Goal: Information Seeking & Learning: Learn about a topic

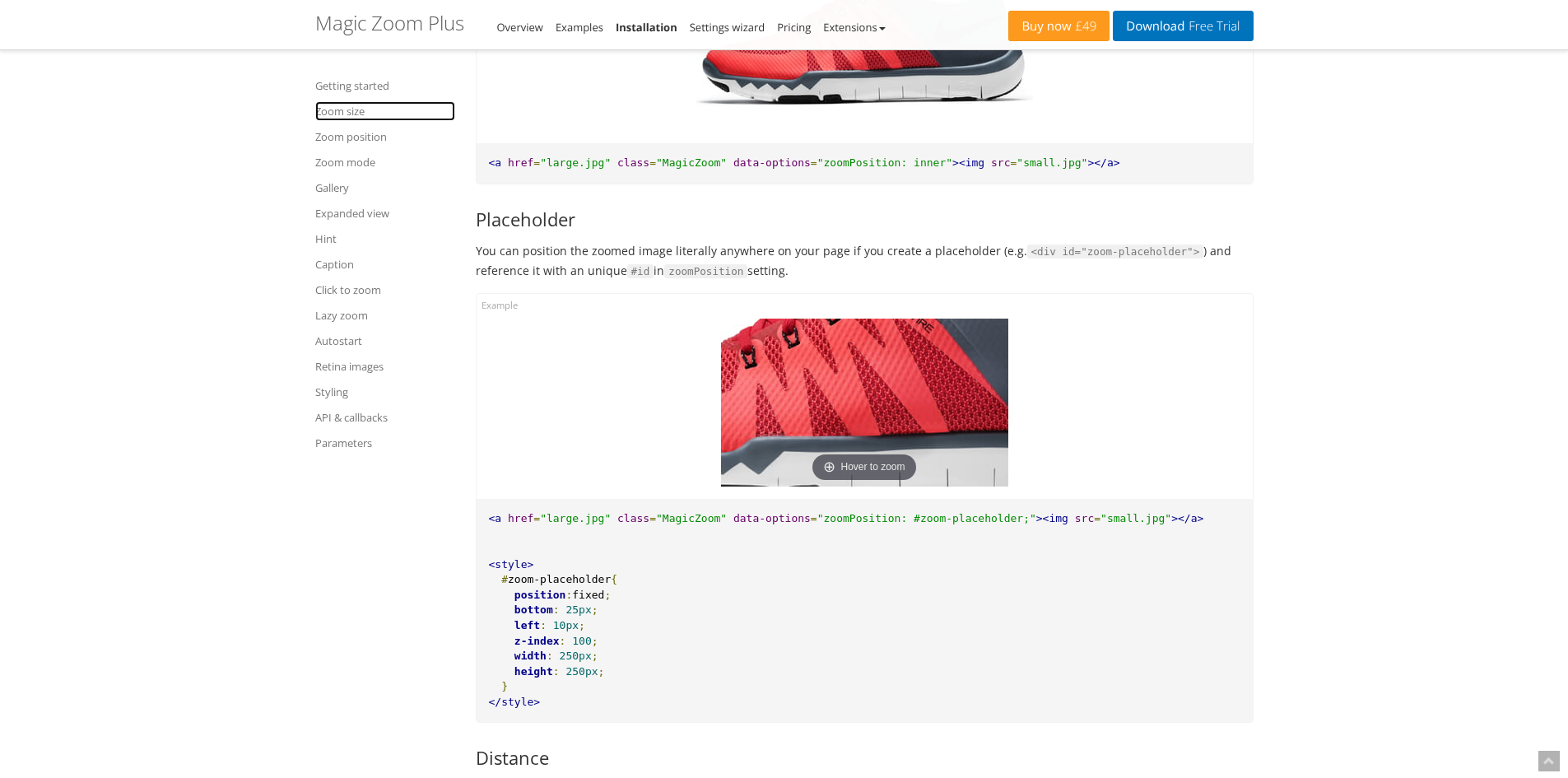
click at [336, 112] on link "Zoom size" at bounding box center [384, 111] width 140 height 20
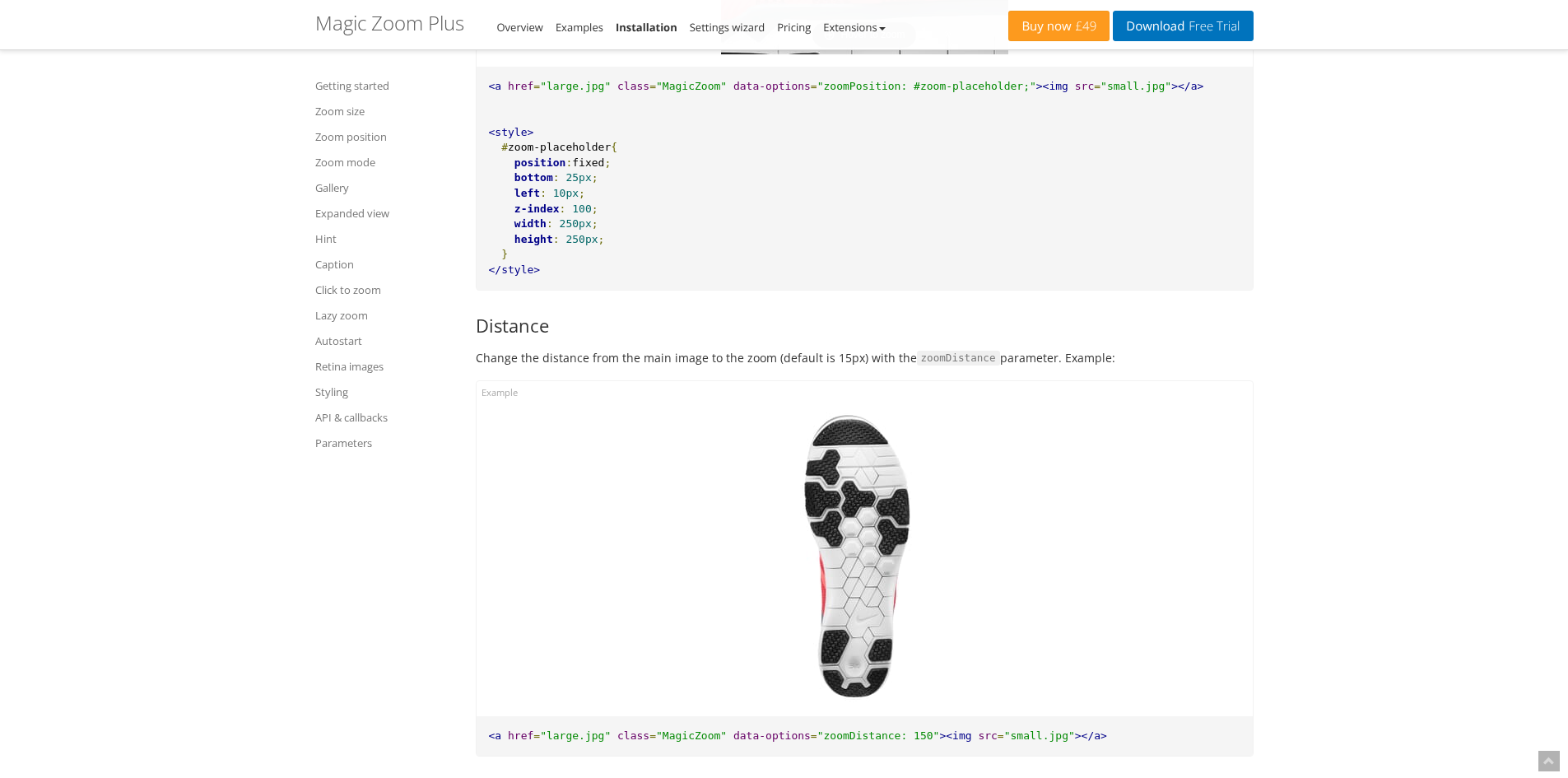
scroll to position [3923, 0]
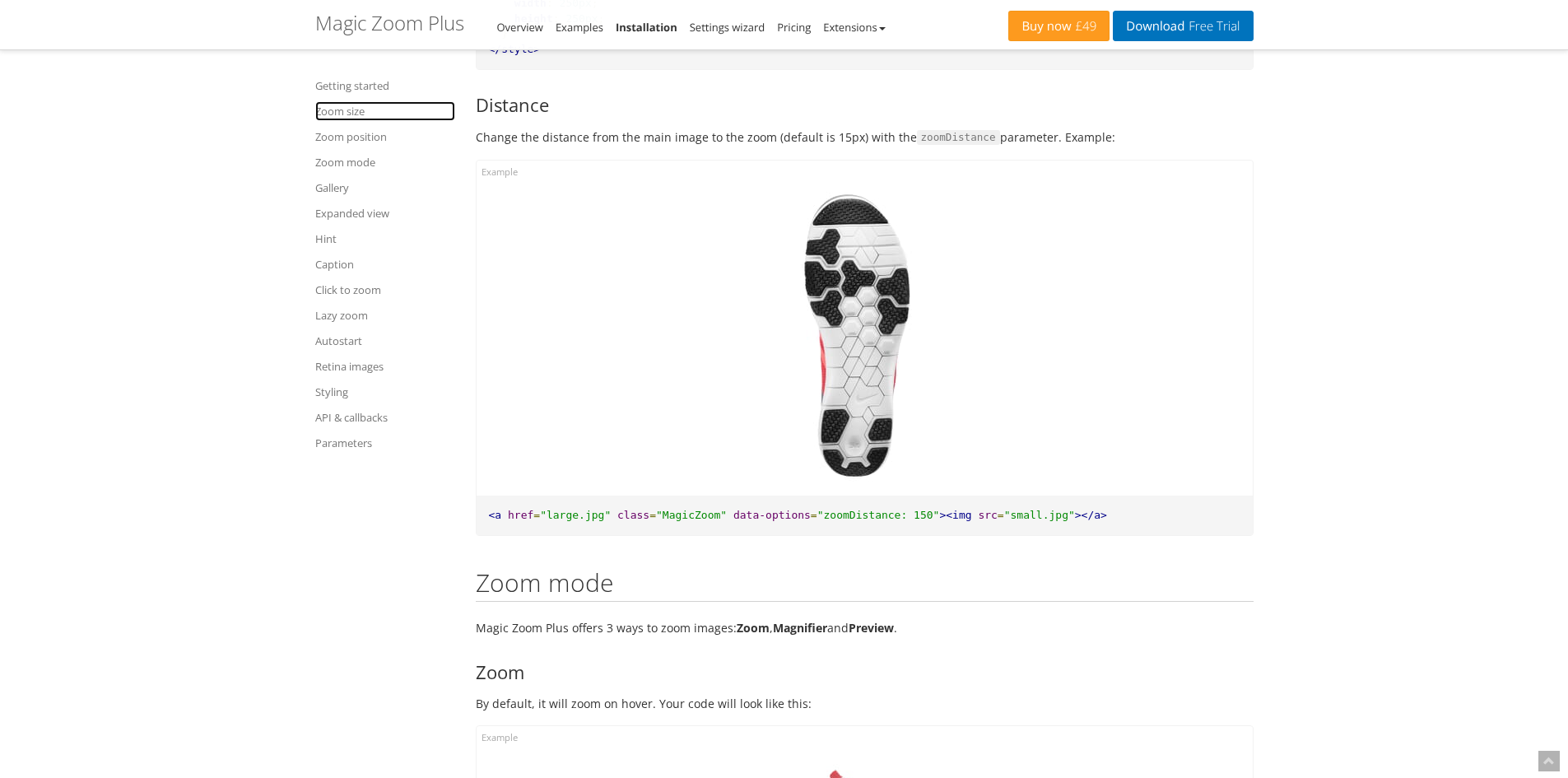
click at [346, 104] on link "Zoom size" at bounding box center [384, 111] width 140 height 20
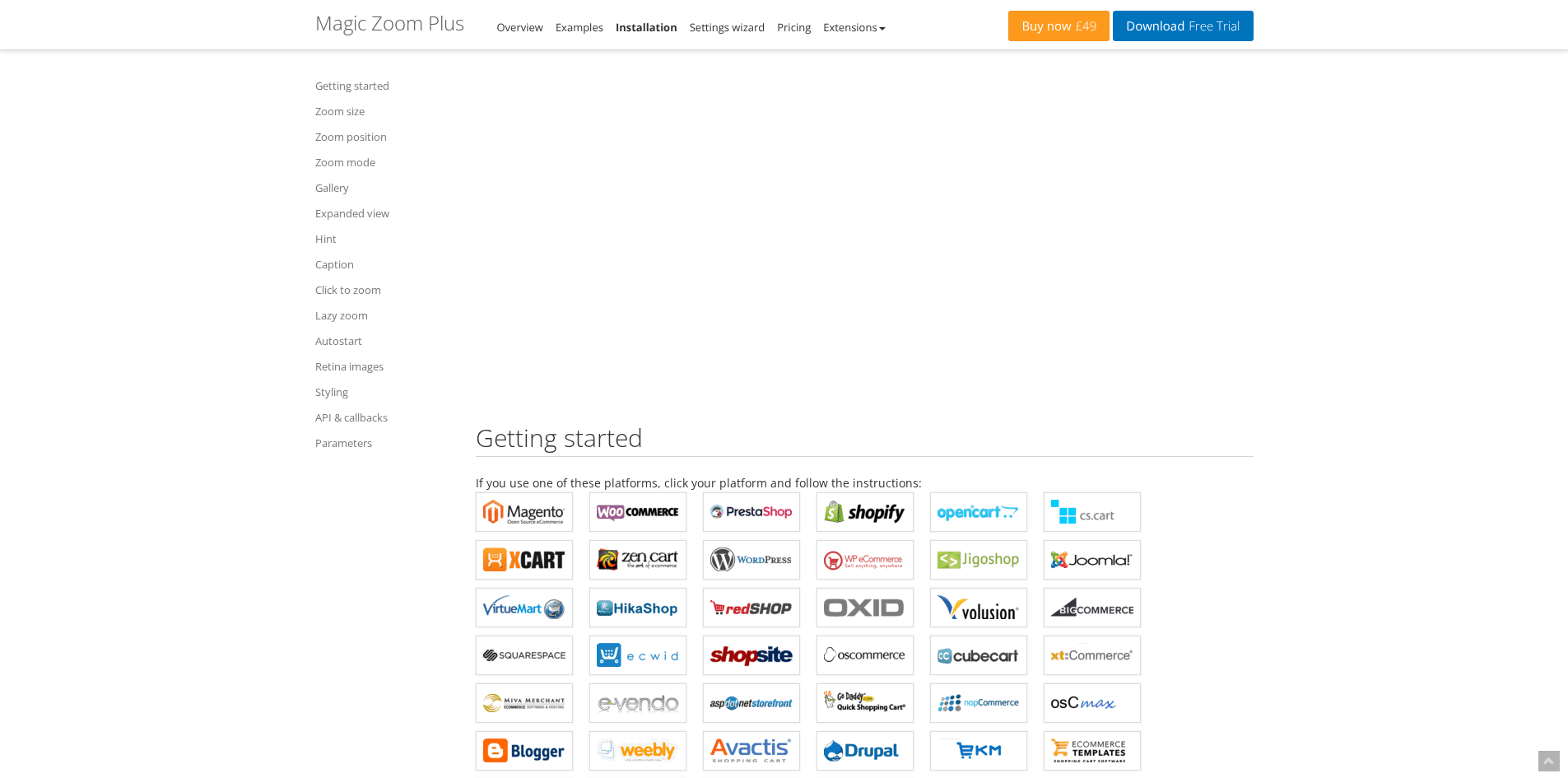
scroll to position [165, 0]
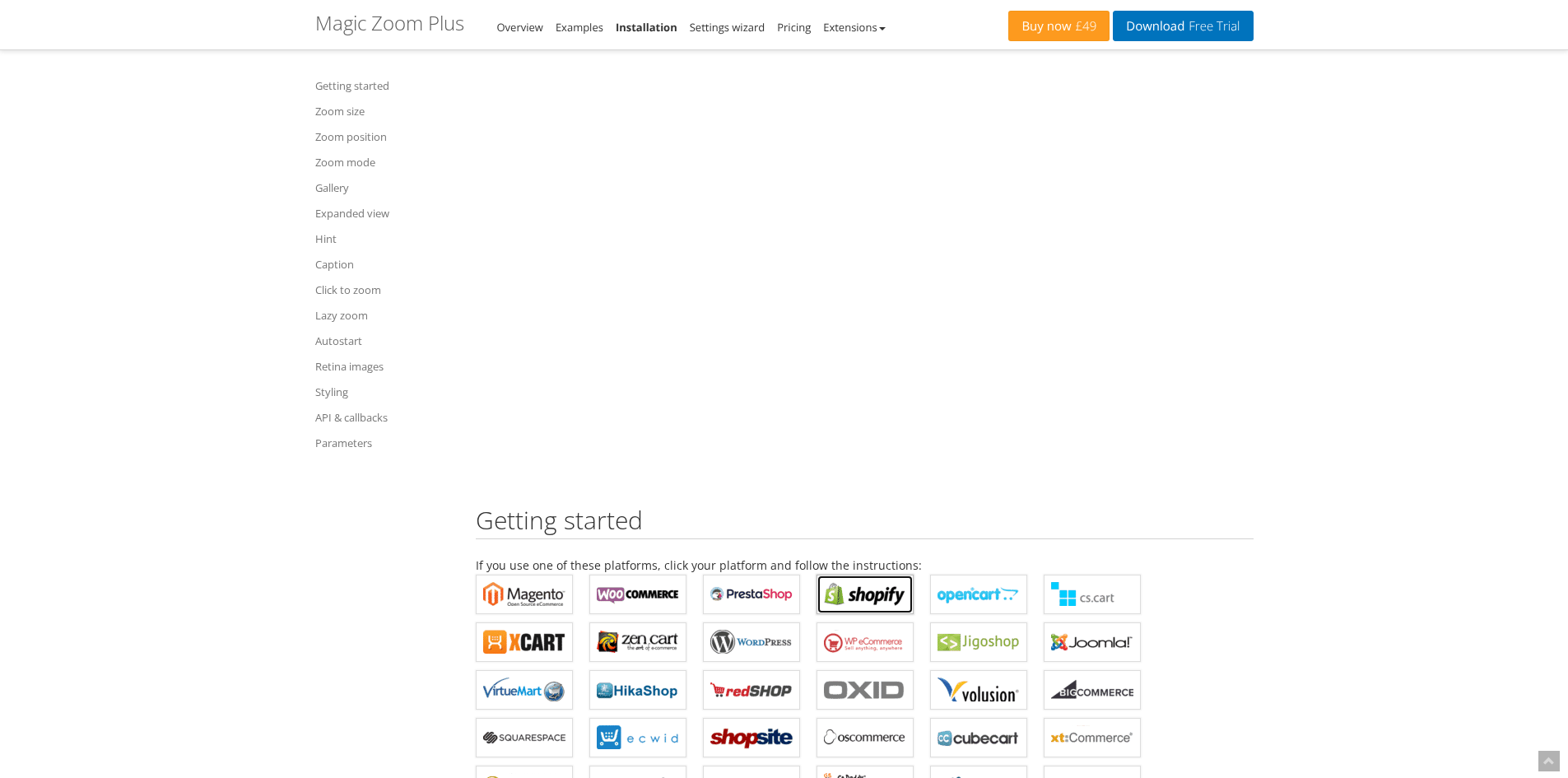
click at [859, 603] on b "Magic Zoom Plus for Shopify" at bounding box center [865, 594] width 82 height 25
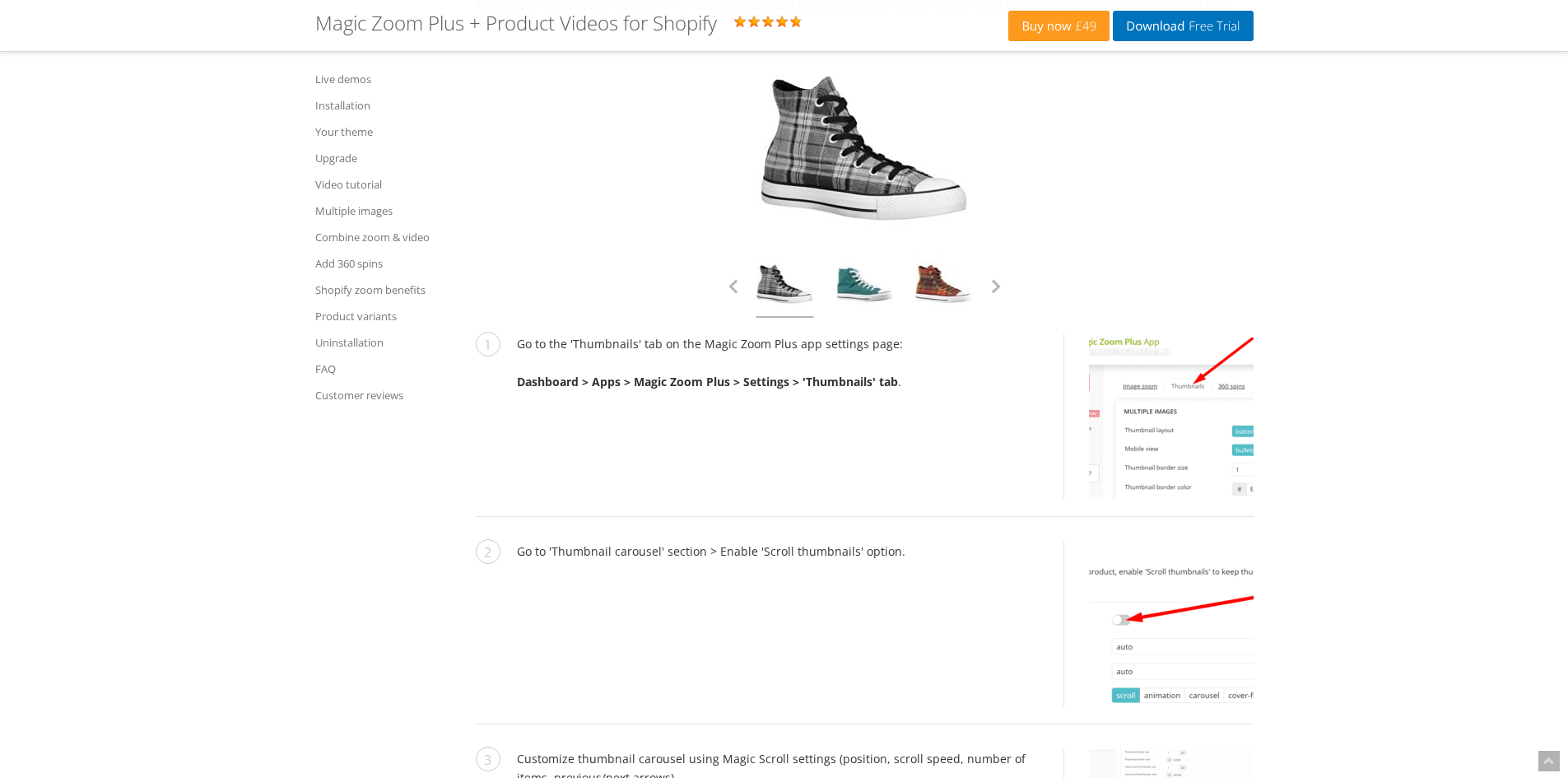
scroll to position [5681, 0]
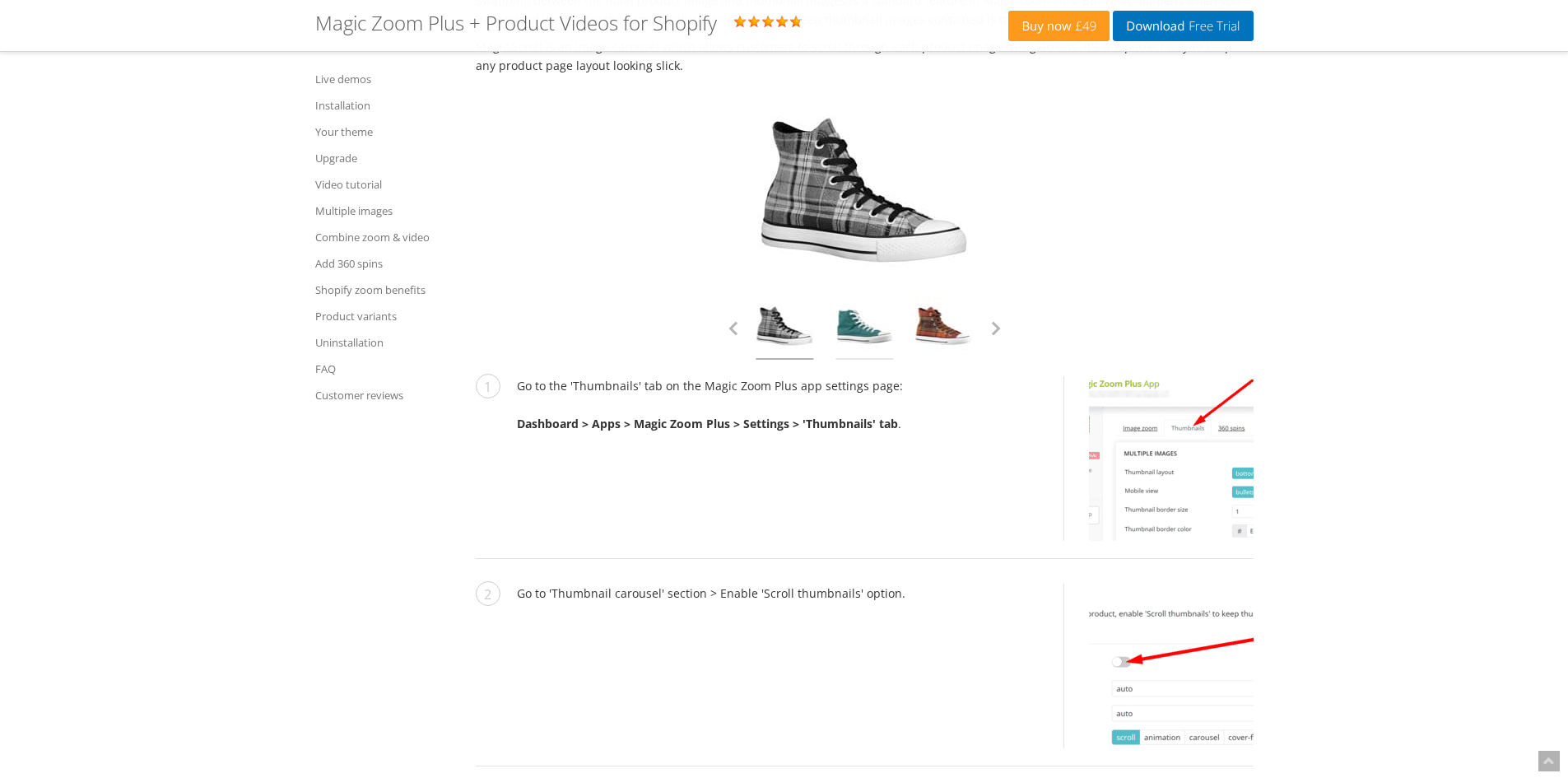
click at [846, 360] on link at bounding box center [863, 328] width 58 height 63
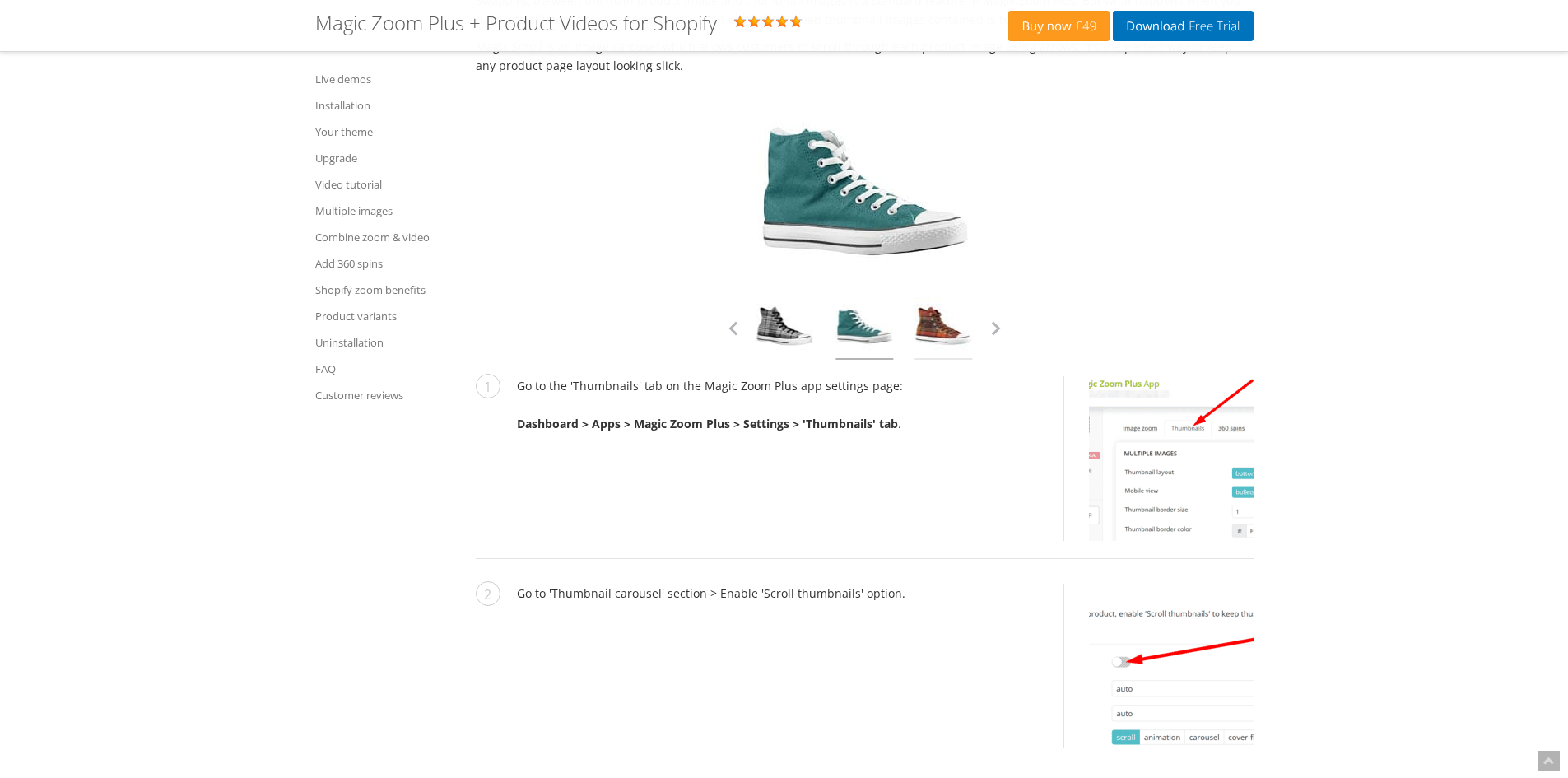
click at [942, 360] on link at bounding box center [943, 328] width 58 height 63
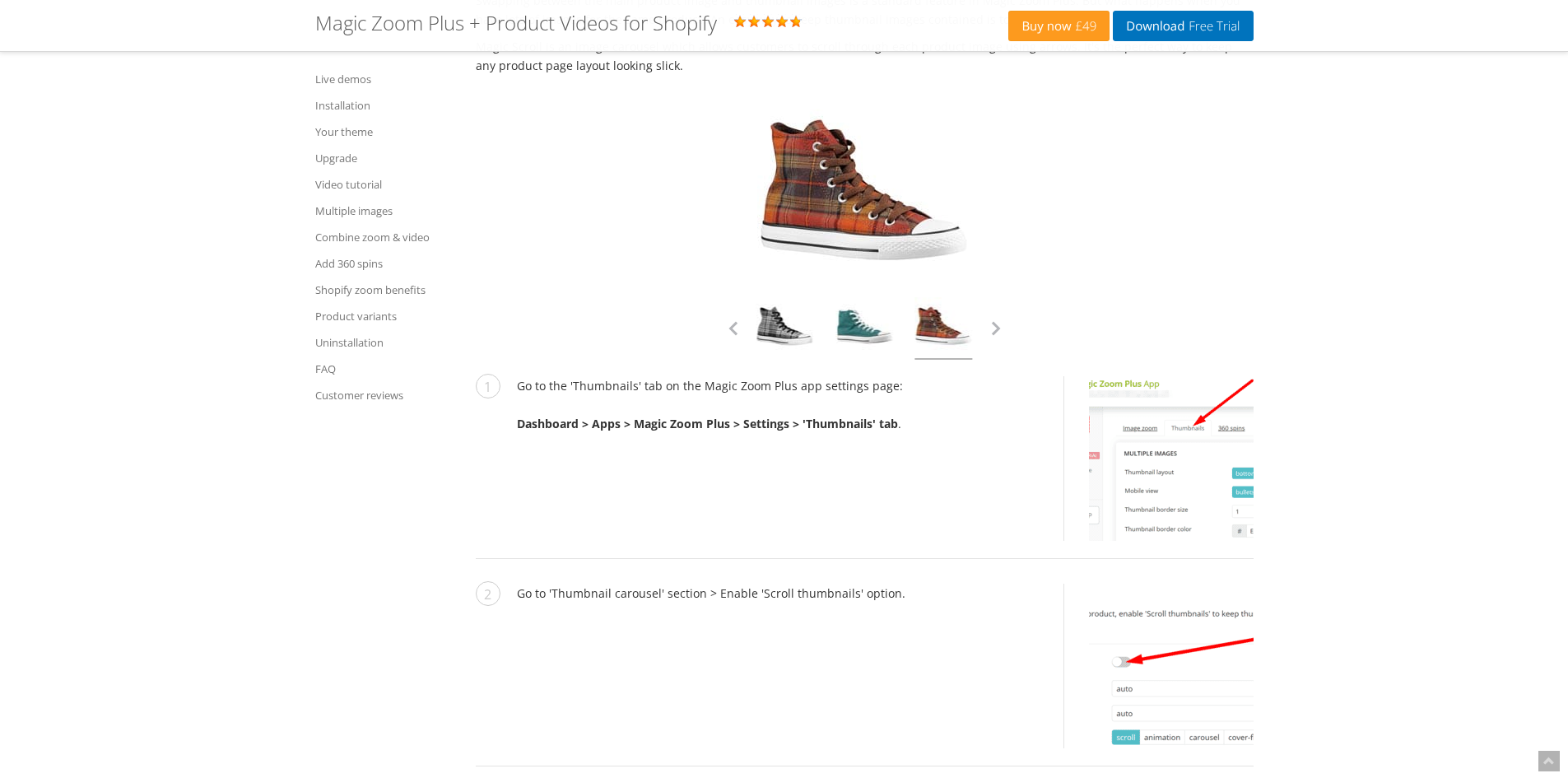
select select
click at [995, 341] on button "button" at bounding box center [996, 328] width 25 height 25
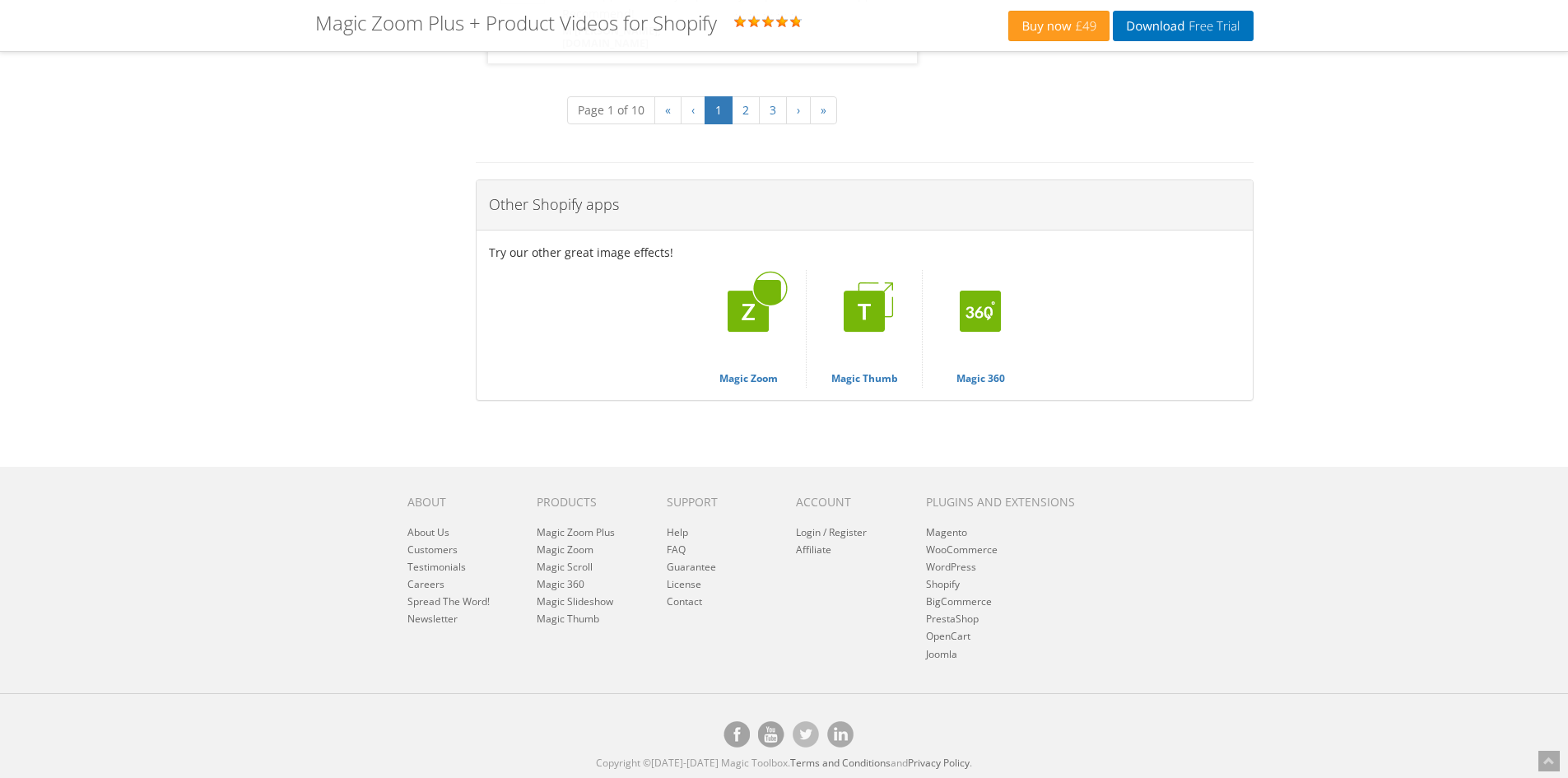
scroll to position [12022, 0]
click at [865, 371] on link "Magic Thumb" at bounding box center [864, 329] width 82 height 118
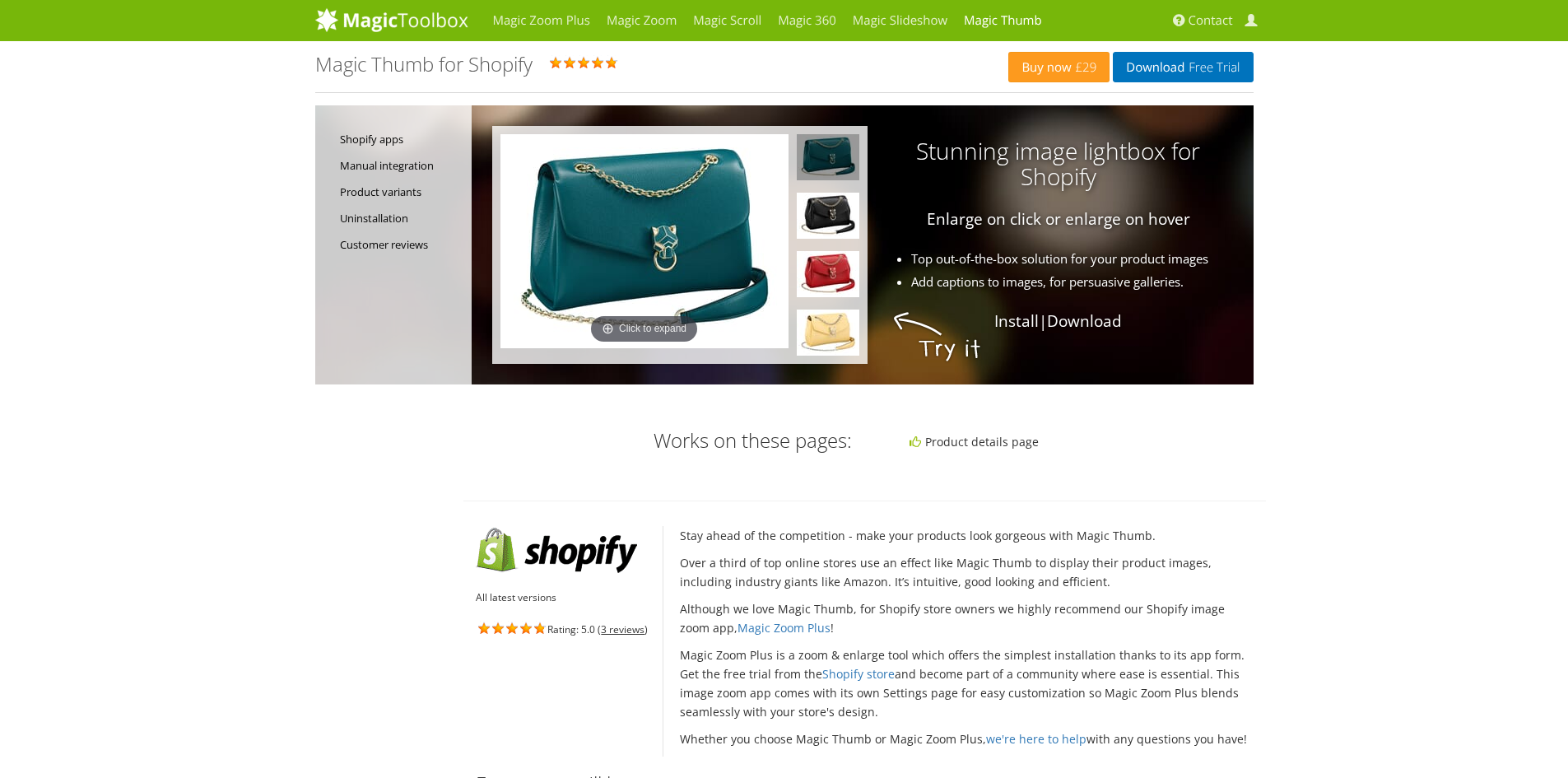
click at [718, 238] on img at bounding box center [645, 240] width 288 height 214
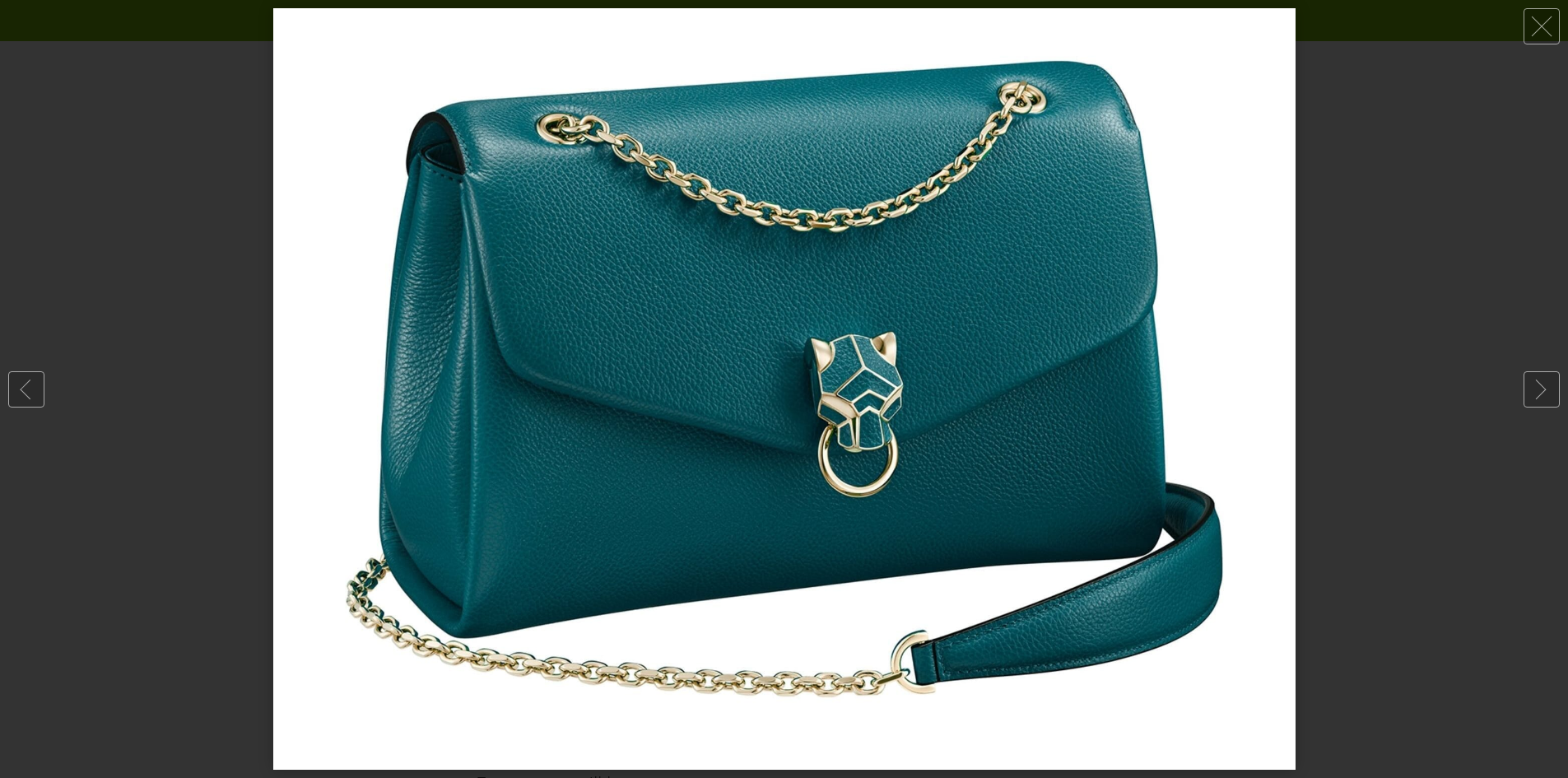
click at [1356, 526] on div at bounding box center [784, 389] width 1568 height 778
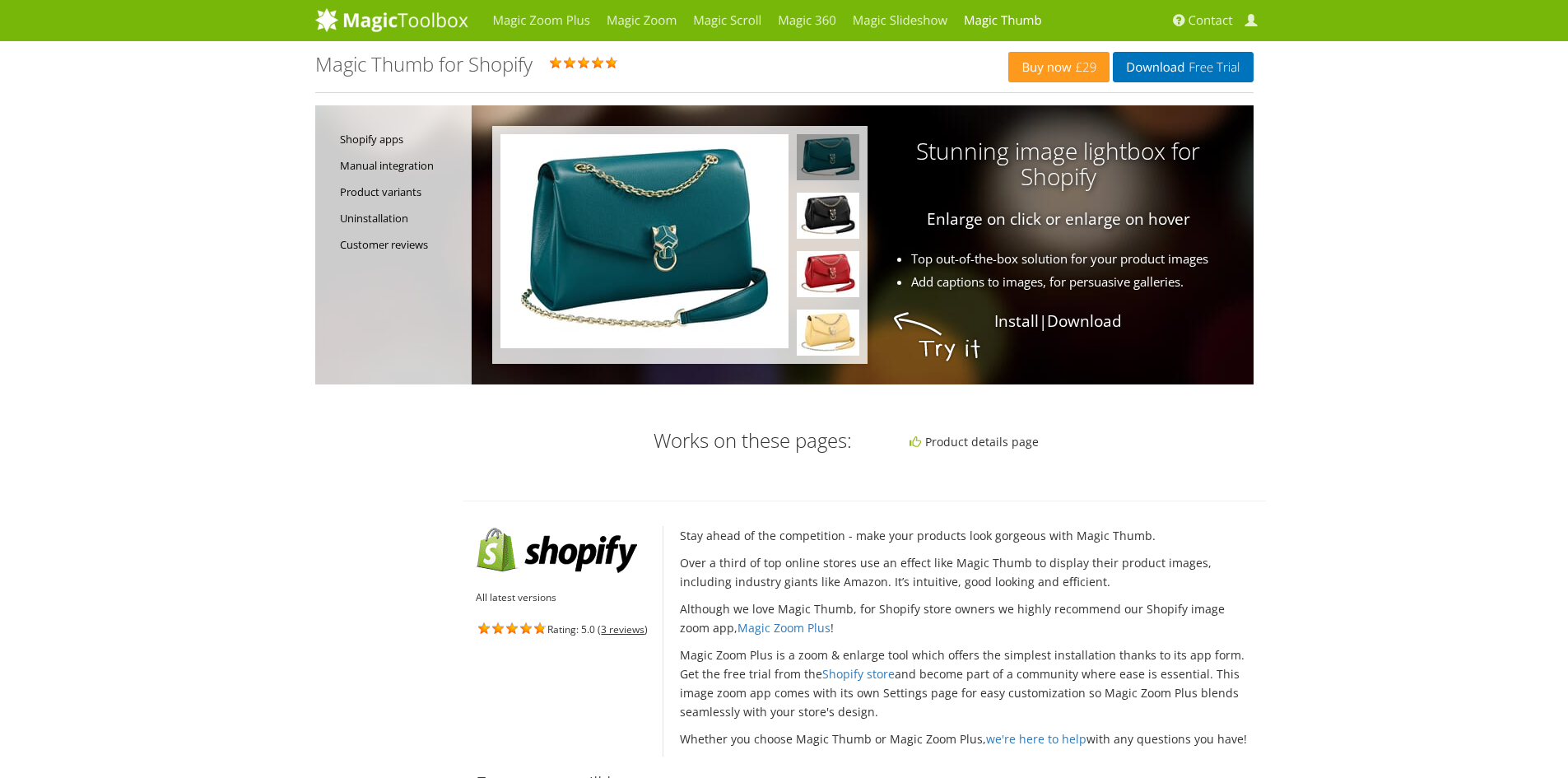
click at [870, 250] on li "Top out-of-the-box solution for your product images" at bounding box center [877, 259] width 716 height 19
click at [833, 215] on img at bounding box center [827, 216] width 63 height 46
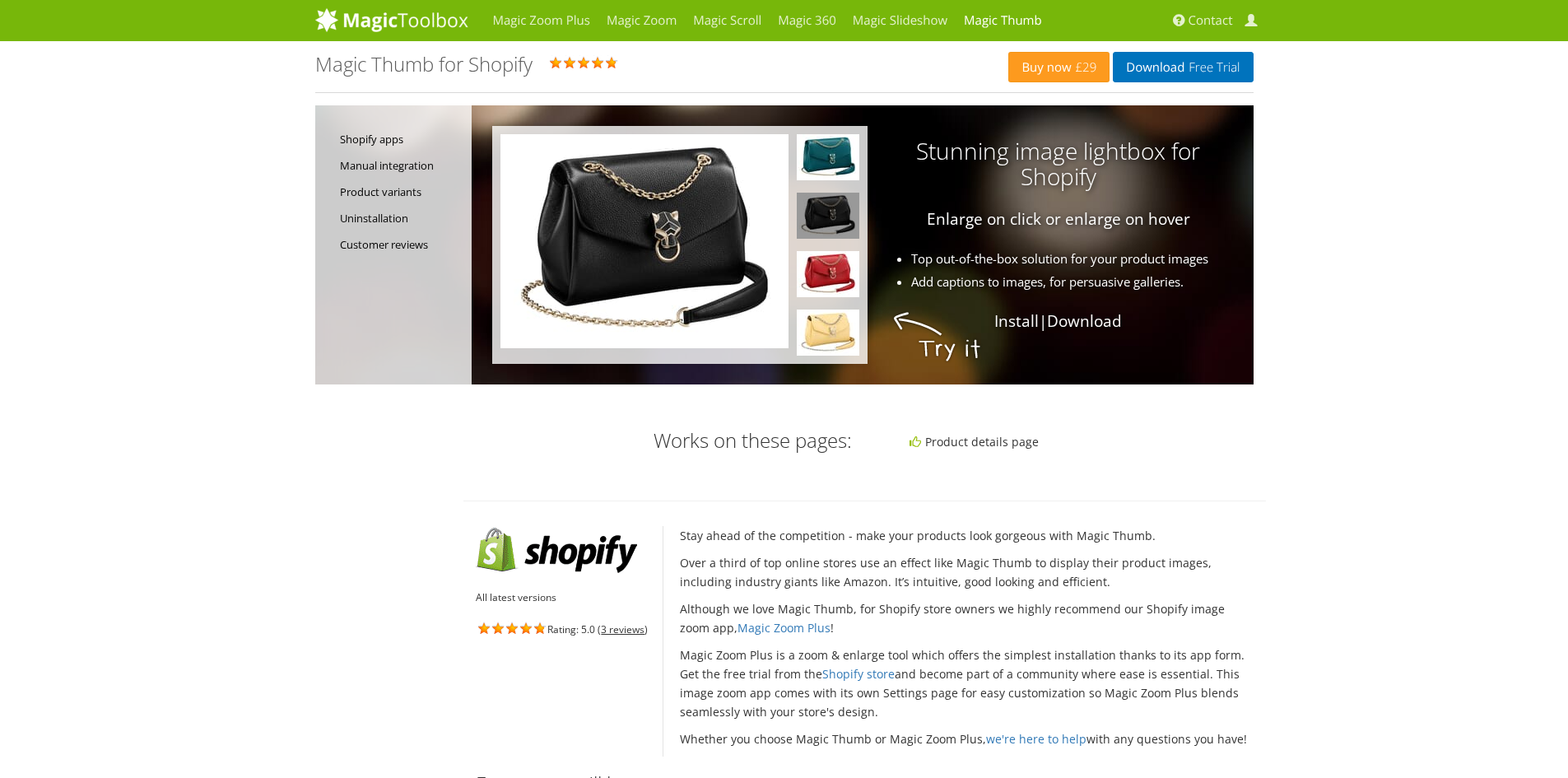
click at [695, 221] on img at bounding box center [645, 240] width 288 height 214
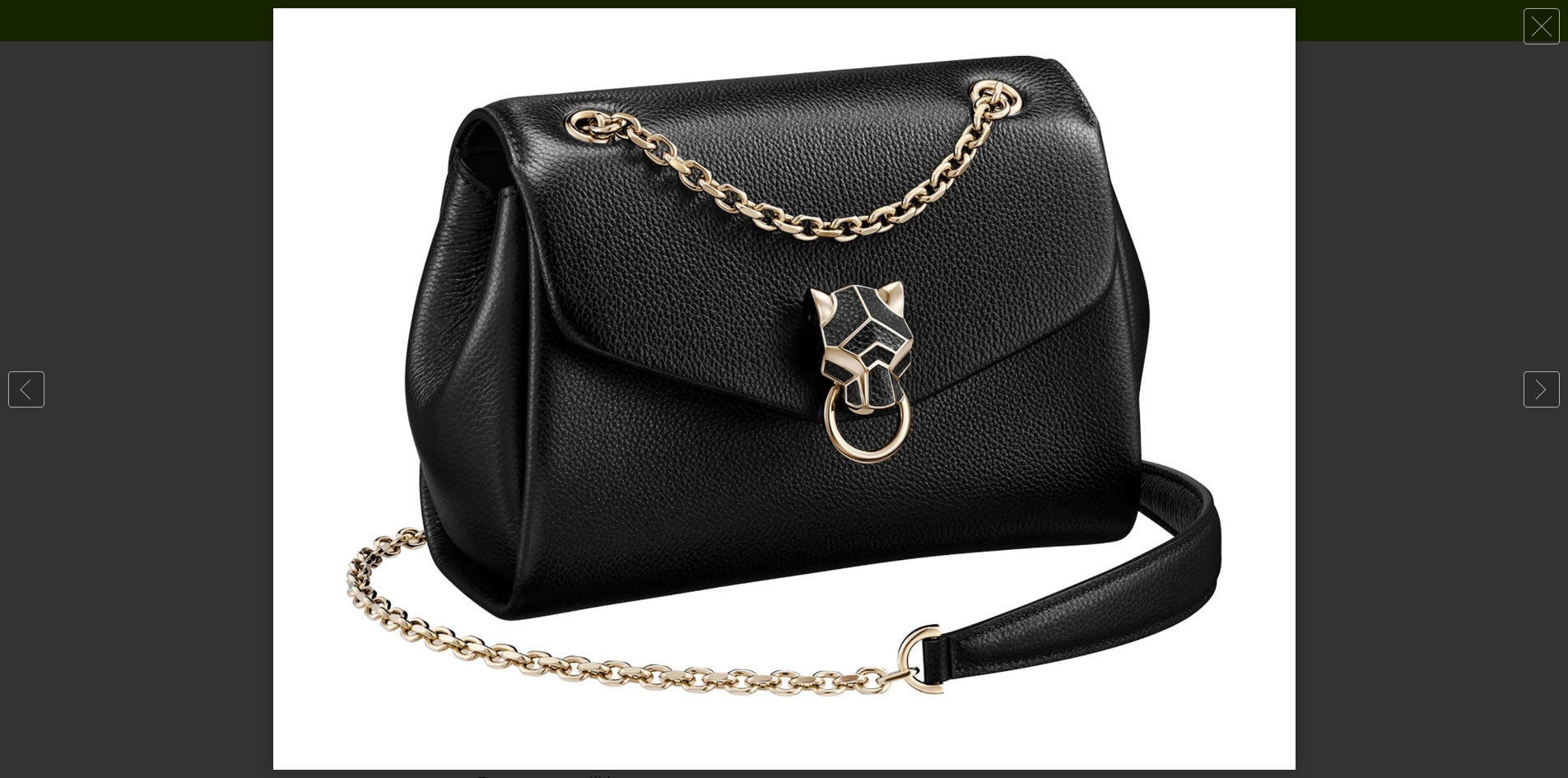
click at [1509, 435] on div at bounding box center [784, 389] width 1568 height 778
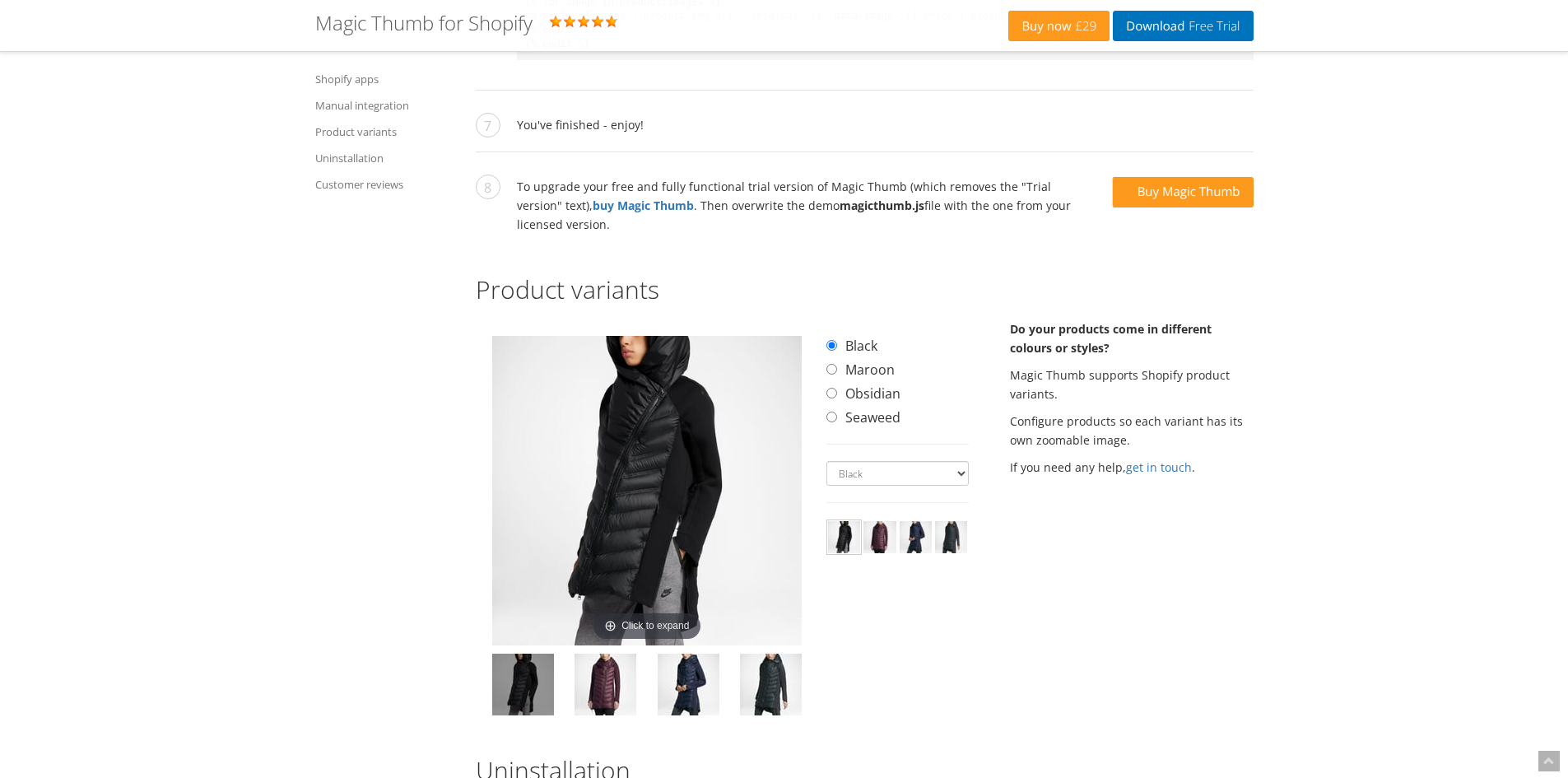
scroll to position [2141, 0]
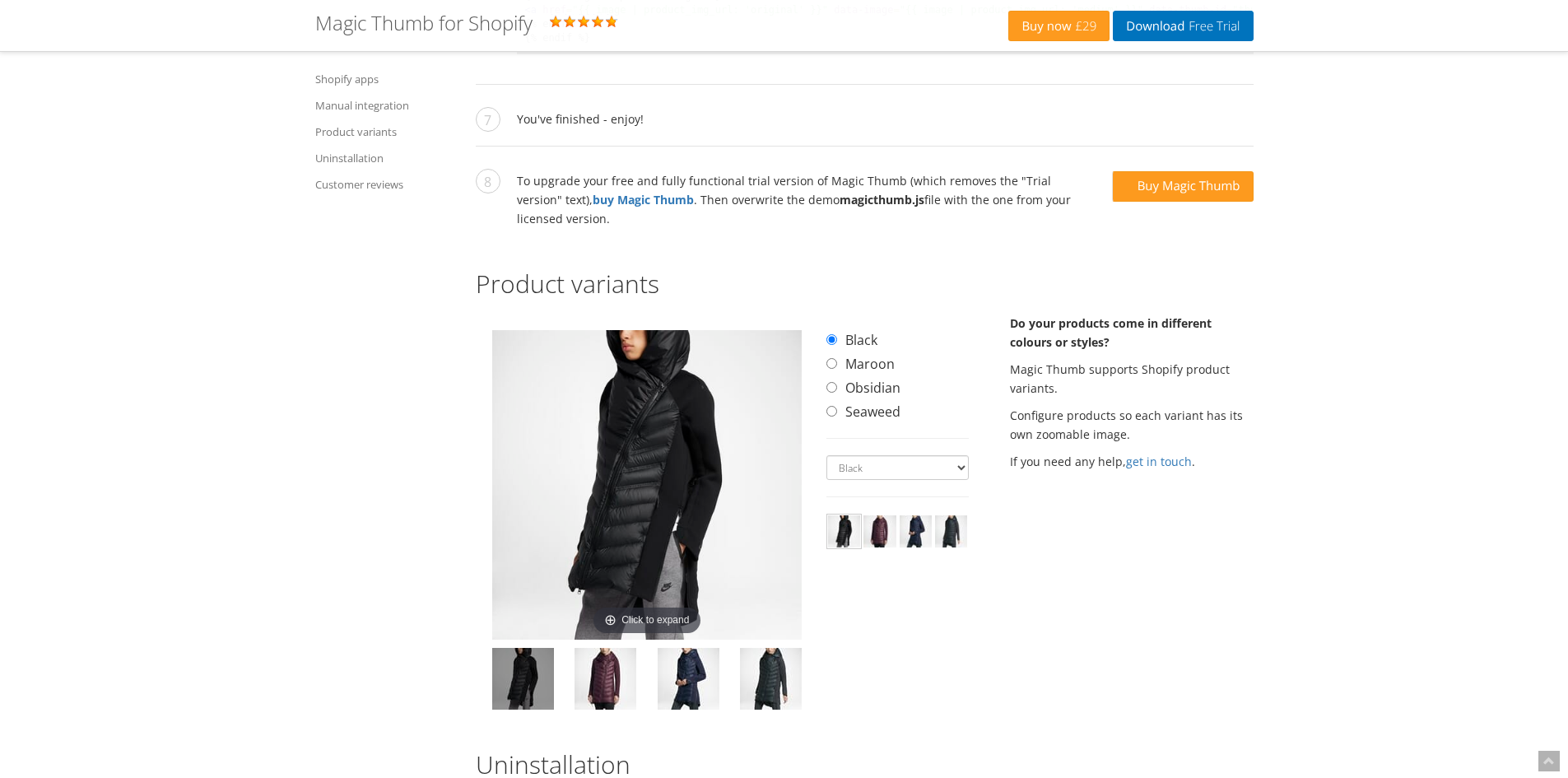
click at [639, 418] on img at bounding box center [646, 484] width 310 height 310
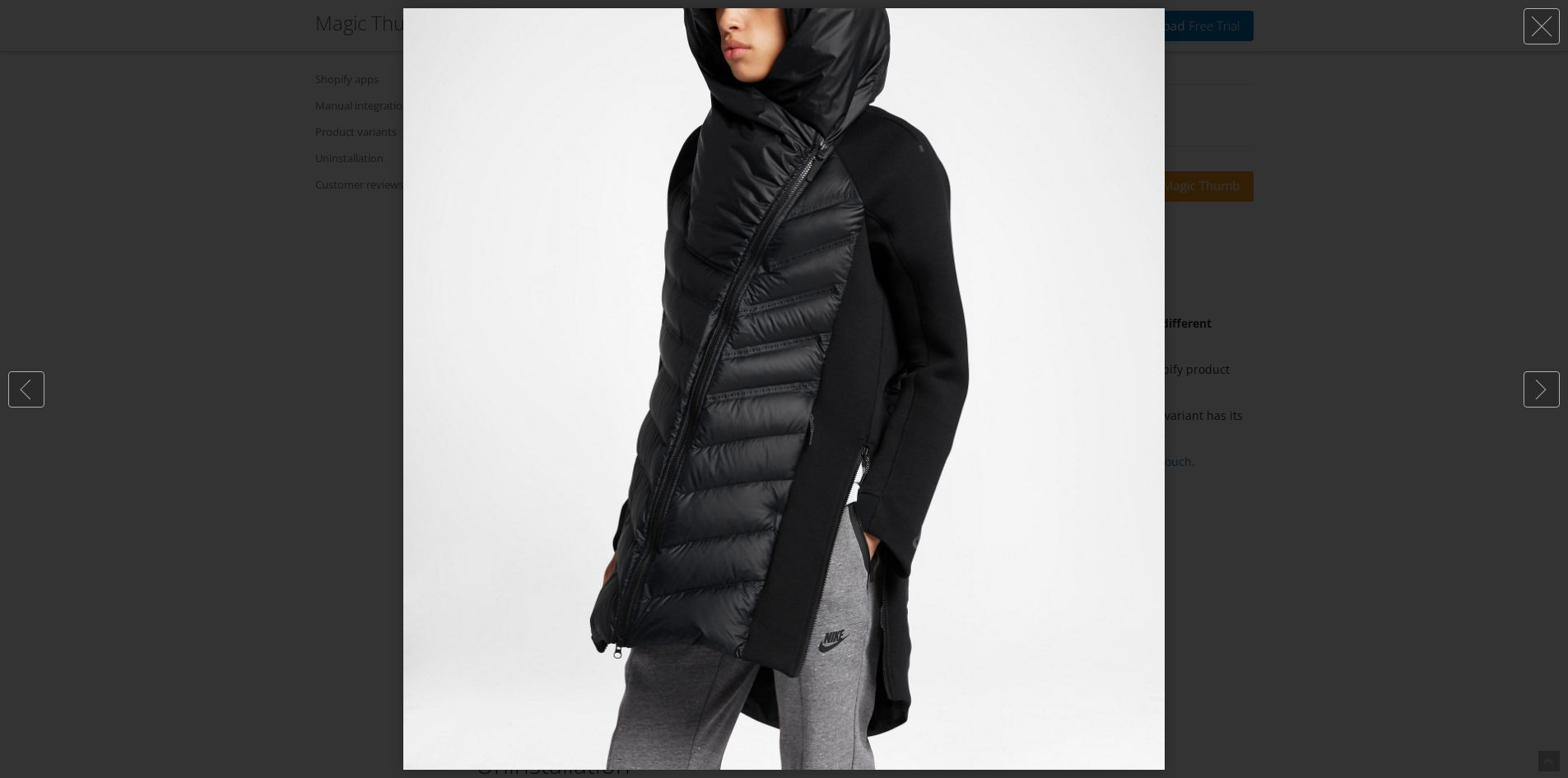
click at [344, 416] on div at bounding box center [784, 389] width 1568 height 778
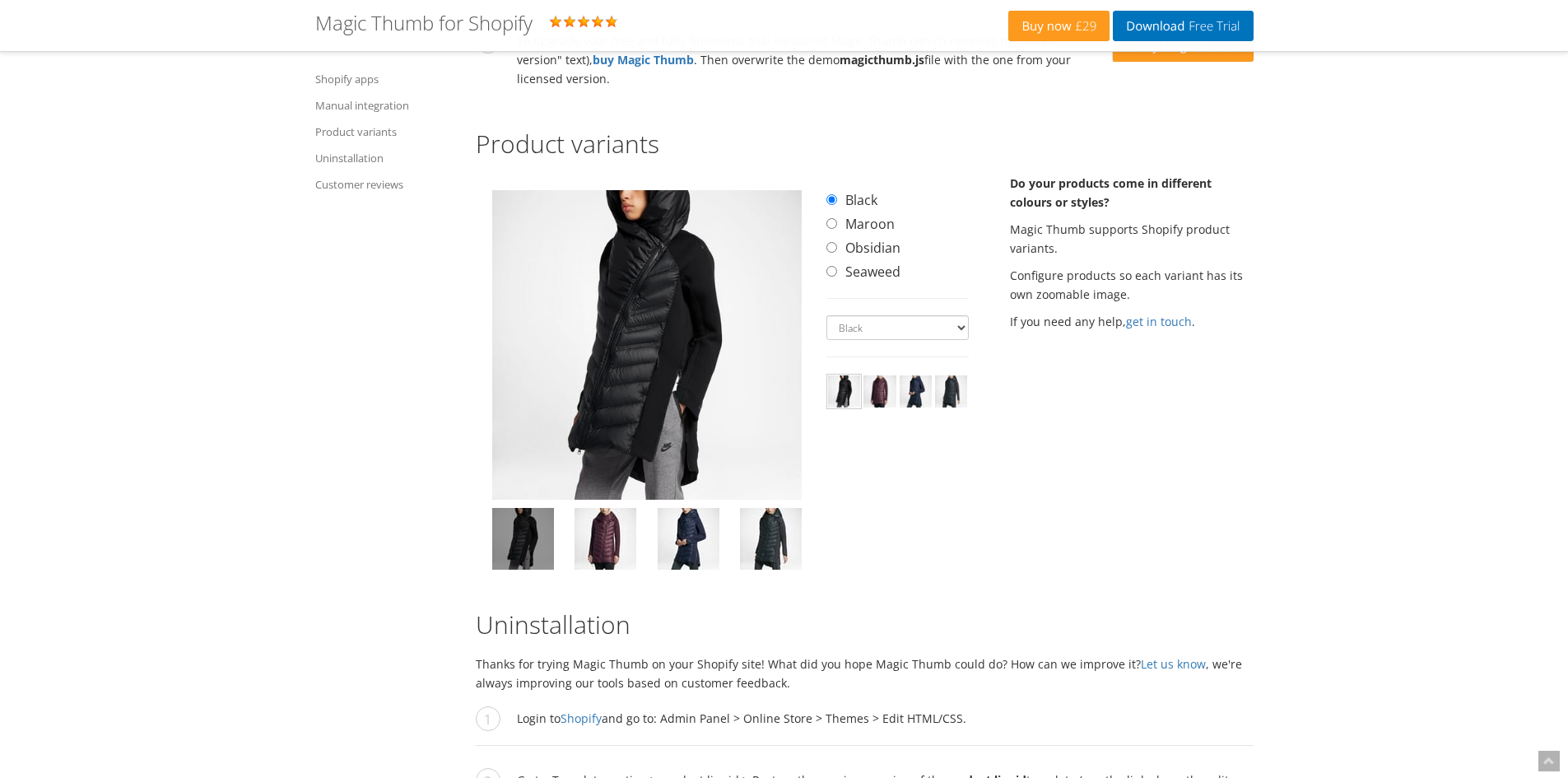
scroll to position [2306, 0]
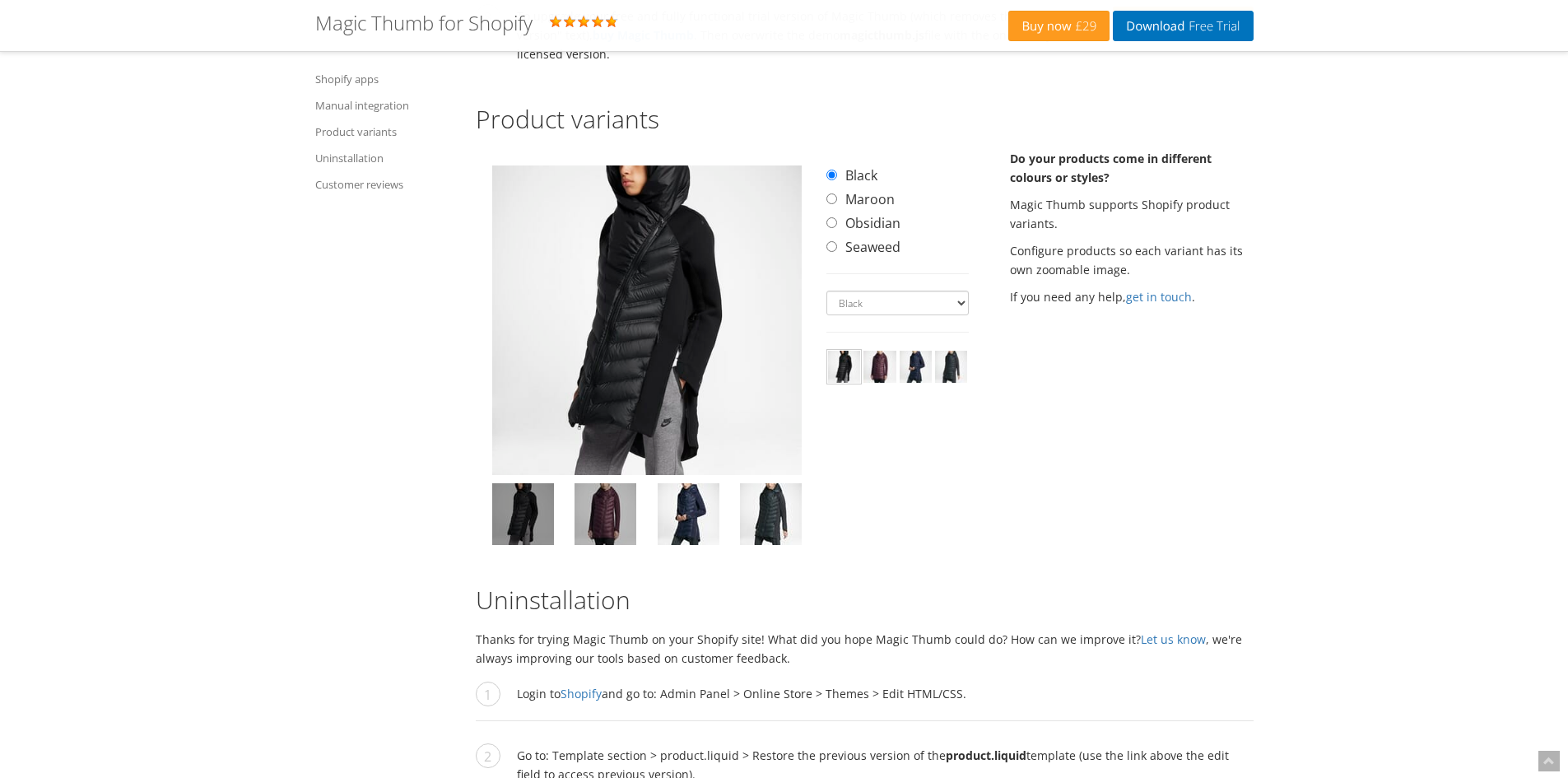
click at [605, 510] on img at bounding box center [605, 514] width 62 height 62
select select "maroon"
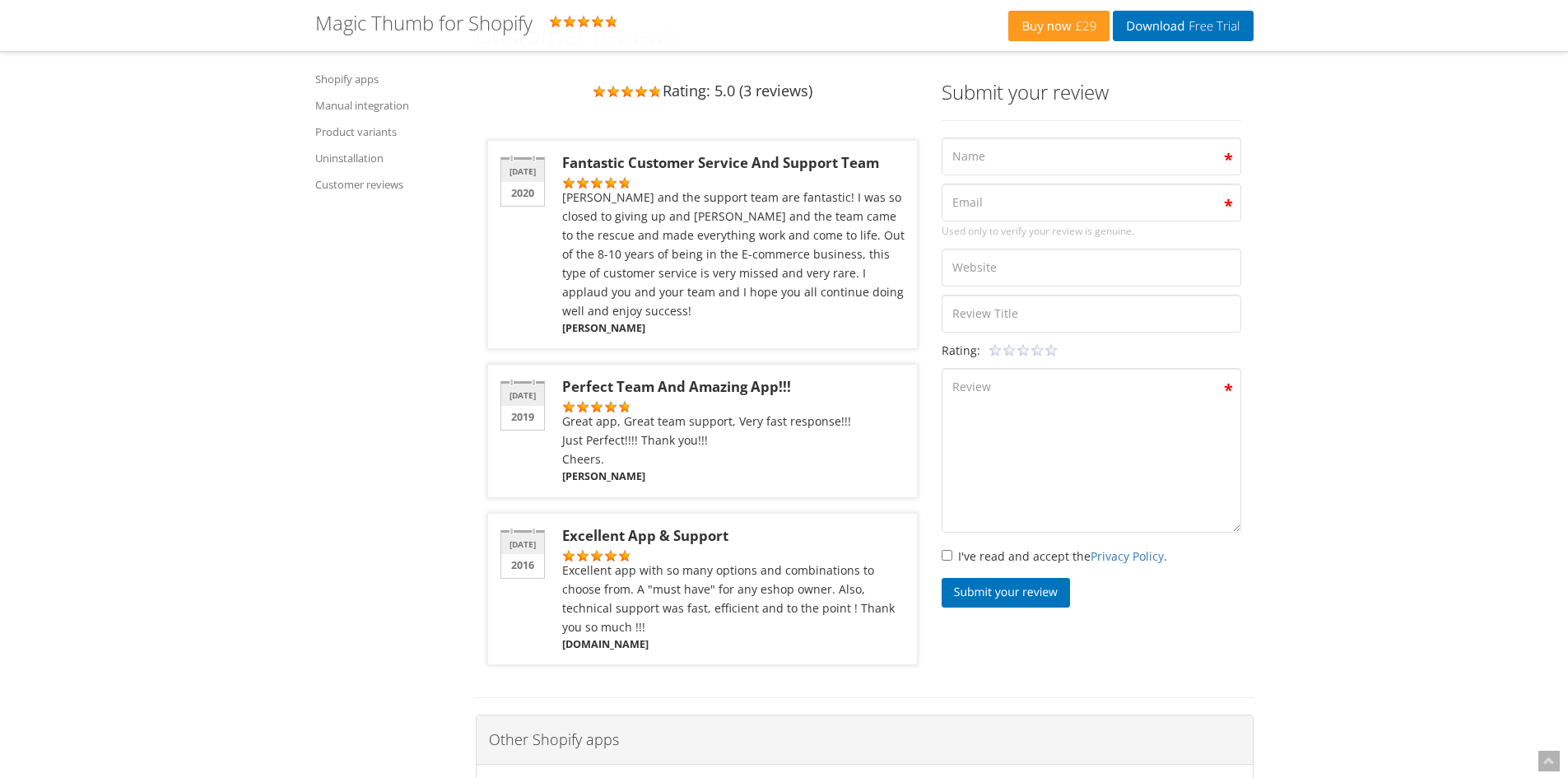
scroll to position [3541, 0]
